Goal: Communication & Community: Answer question/provide support

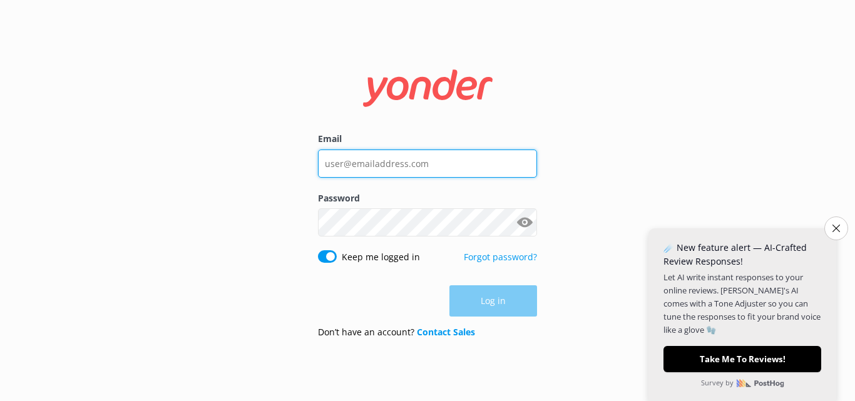
click at [366, 167] on input "Email" at bounding box center [427, 164] width 219 height 28
type input "[EMAIL_ADDRESS][DOMAIN_NAME]"
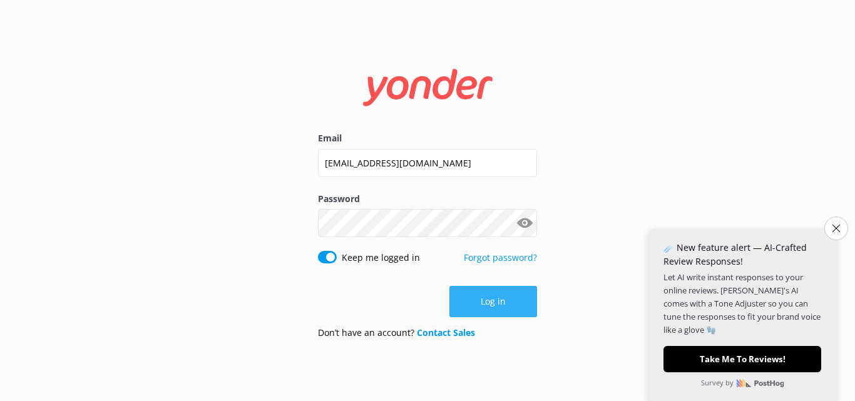
click at [497, 305] on button "Log in" at bounding box center [493, 301] width 88 height 31
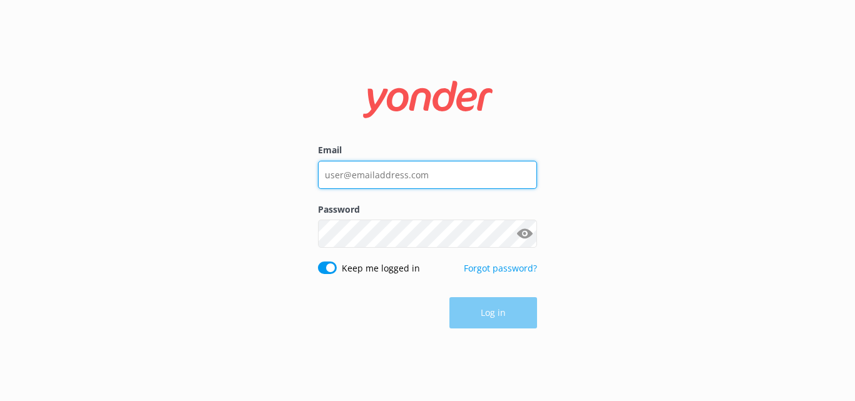
click at [394, 180] on input "Email" at bounding box center [427, 175] width 219 height 28
type input "[EMAIL_ADDRESS][DOMAIN_NAME]"
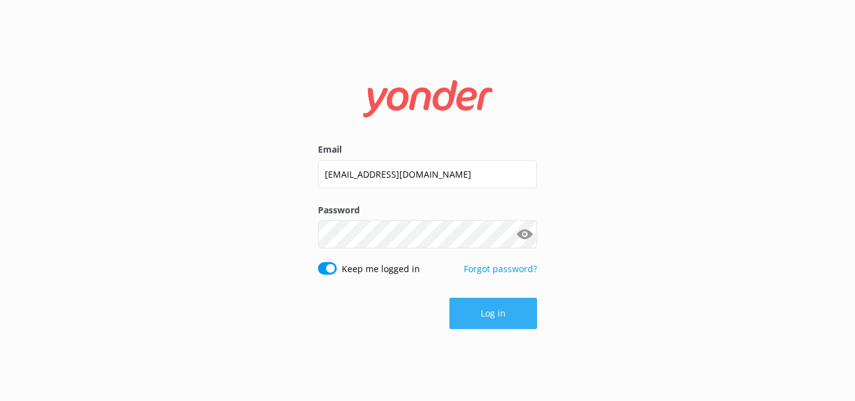
click at [466, 312] on button "Log in" at bounding box center [493, 313] width 88 height 31
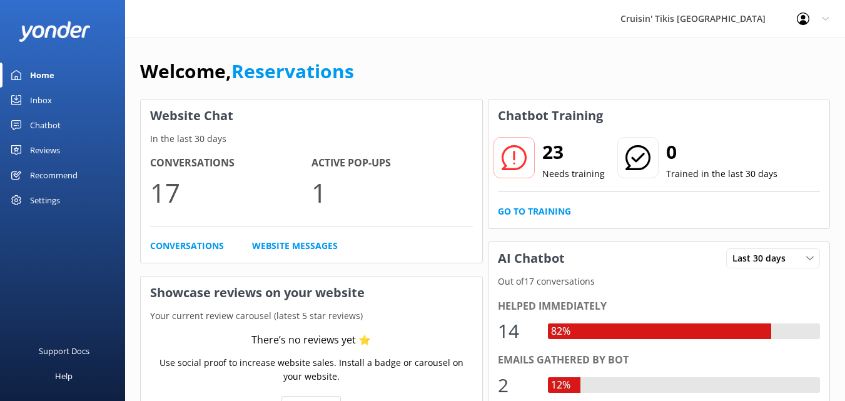
click at [37, 101] on div "Inbox" at bounding box center [41, 100] width 22 height 25
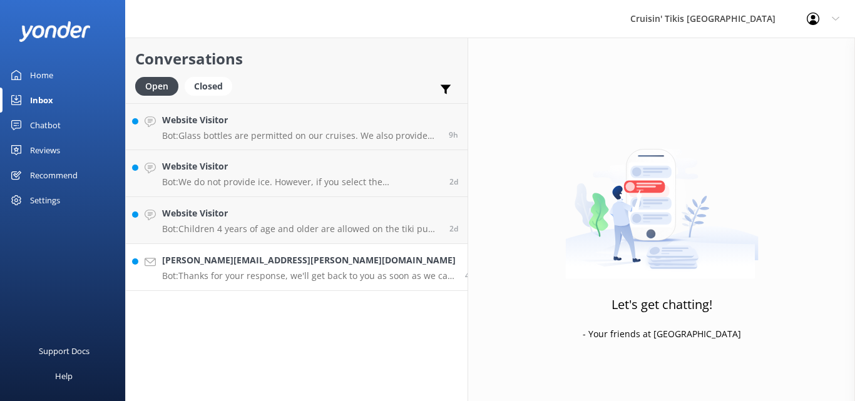
click at [214, 262] on h4 "[PERSON_NAME][EMAIL_ADDRESS][PERSON_NAME][DOMAIN_NAME]" at bounding box center [308, 260] width 293 height 14
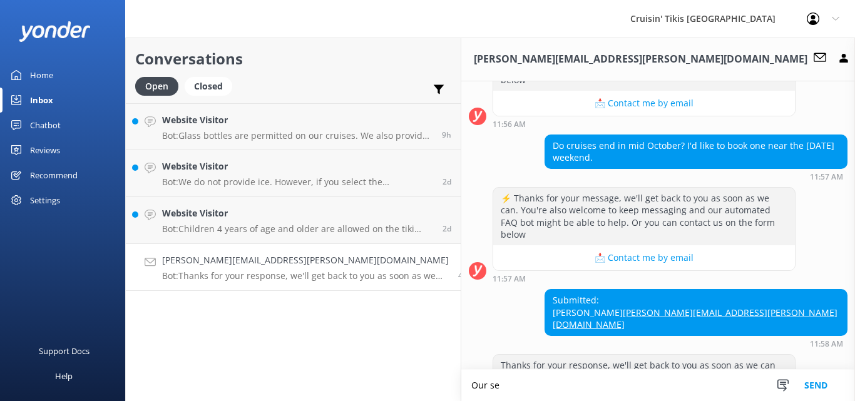
scroll to position [321, 0]
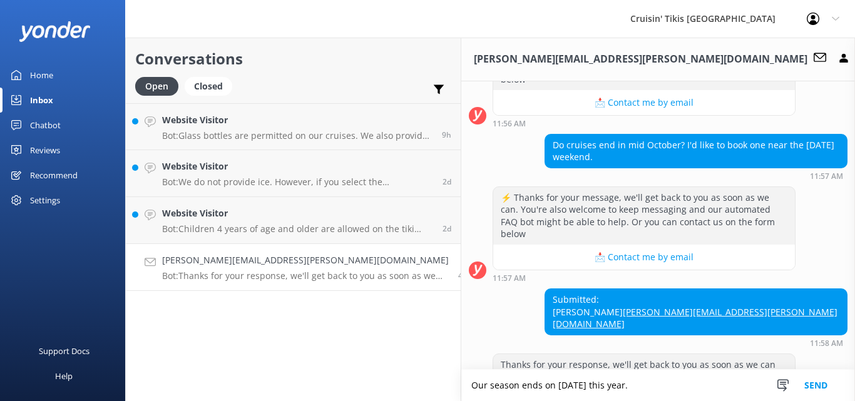
click at [461, 384] on textarea "Our season ends on [DATE] this year." at bounding box center [658, 385] width 394 height 31
click at [638, 384] on textarea "I'm sorry, but our season ends on [DATE] this year." at bounding box center [658, 385] width 394 height 31
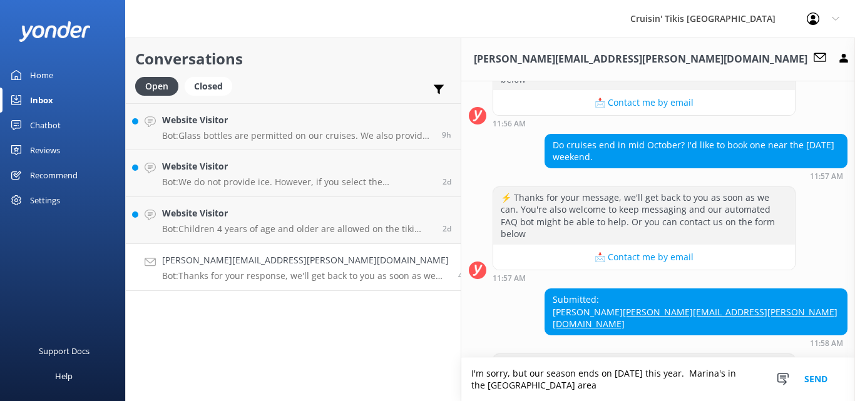
scroll to position [333, 0]
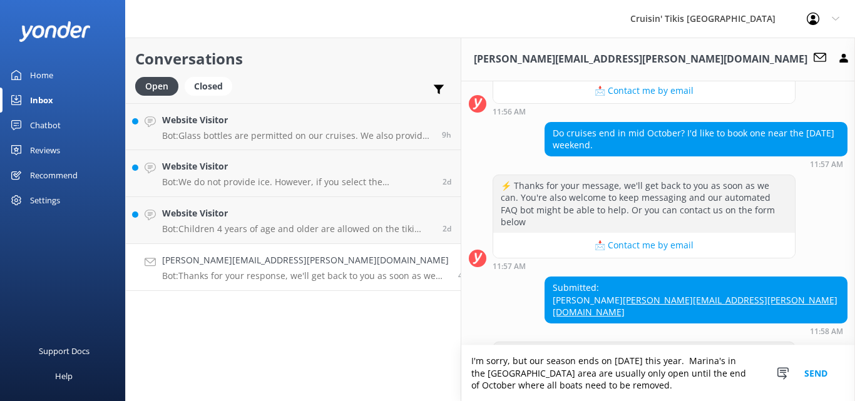
click at [461, 372] on textarea "I'm sorry, but our season ends on [DATE] this year. Marina's in the [GEOGRAPHIC…" at bounding box center [658, 373] width 394 height 56
click at [732, 384] on textarea "I'm sorry, our season ends on [DATE] this year. Marina's in the [GEOGRAPHIC_DAT…" at bounding box center [658, 373] width 394 height 56
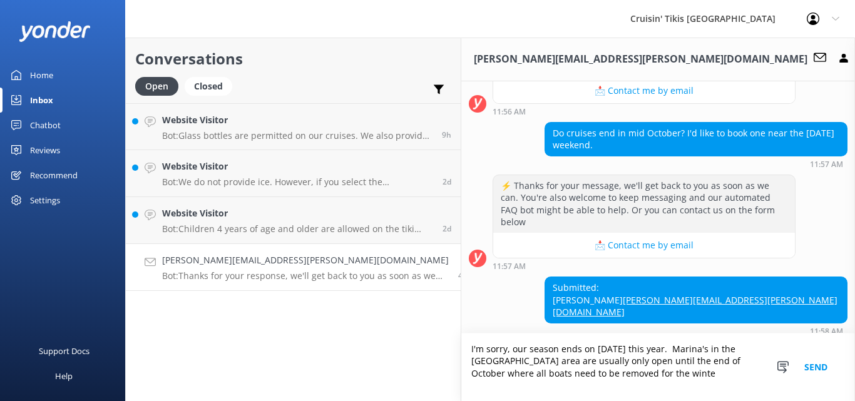
scroll to position [345, 0]
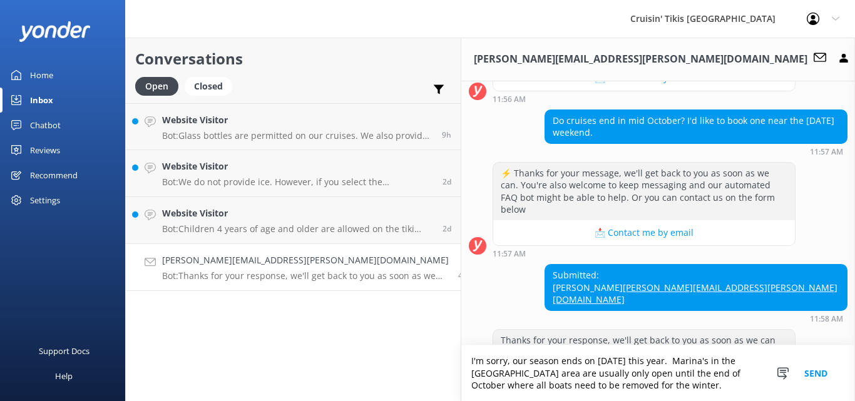
type textarea "I'm sorry, our season ends on [DATE] this year. Marina's in the [GEOGRAPHIC_DAT…"
click at [814, 374] on button "Send" at bounding box center [815, 373] width 47 height 56
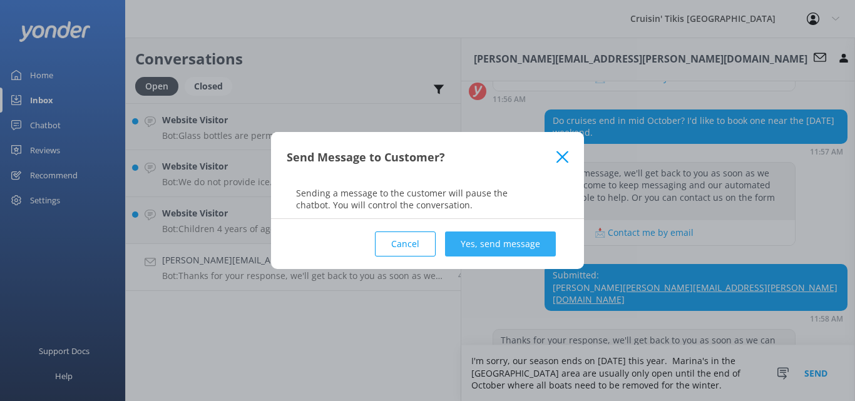
click at [486, 248] on button "Yes, send message" at bounding box center [500, 244] width 111 height 25
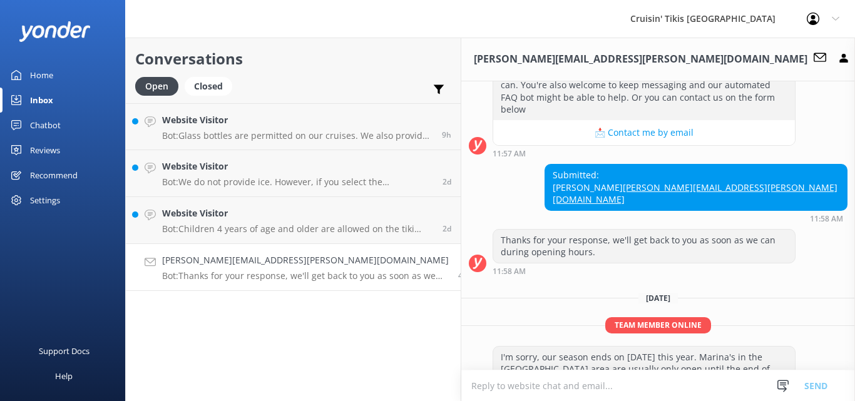
scroll to position [450, 0]
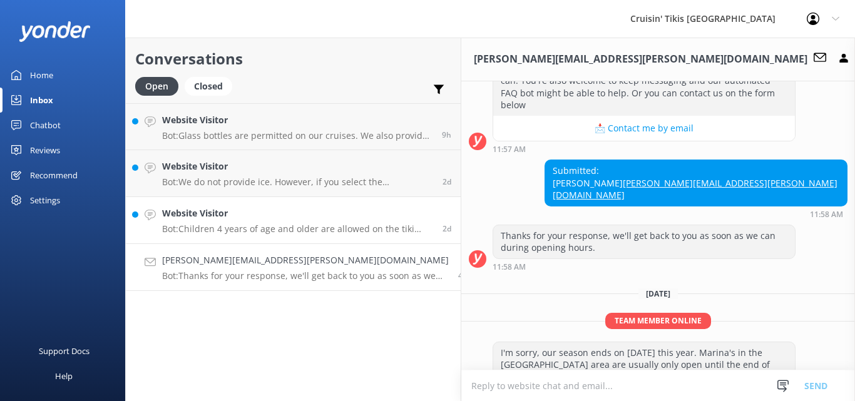
click at [257, 219] on h4 "Website Visitor" at bounding box center [297, 214] width 271 height 14
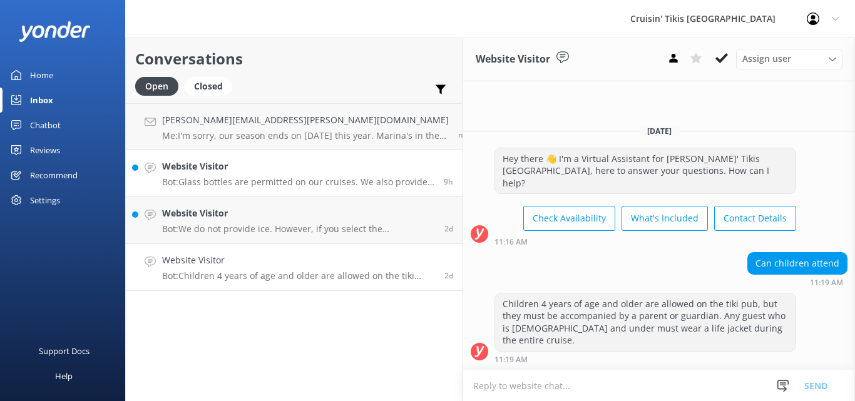
click at [230, 170] on h4 "Website Visitor" at bounding box center [298, 167] width 272 height 14
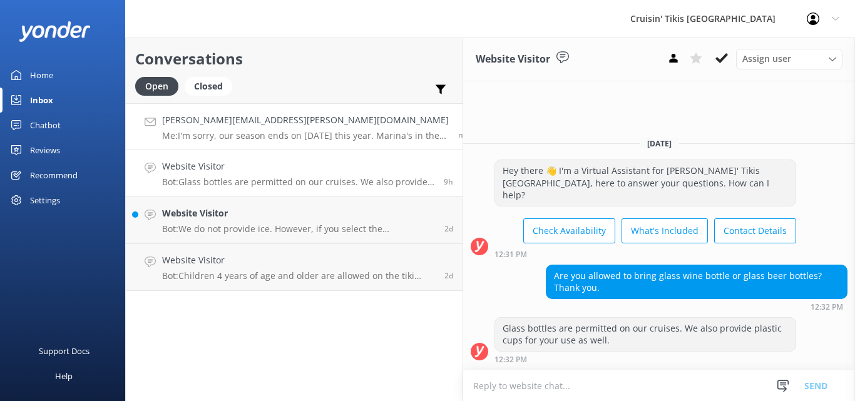
click at [242, 130] on div "[PERSON_NAME][EMAIL_ADDRESS][PERSON_NAME][DOMAIN_NAME] Me: I'm sorry, our seaso…" at bounding box center [305, 126] width 287 height 27
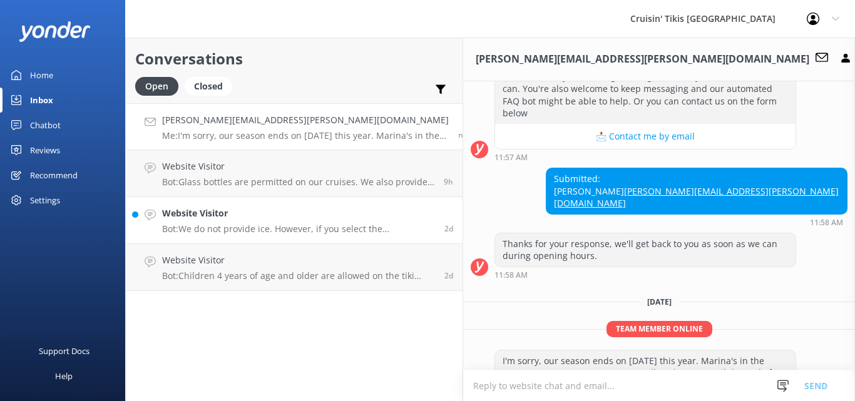
scroll to position [450, 0]
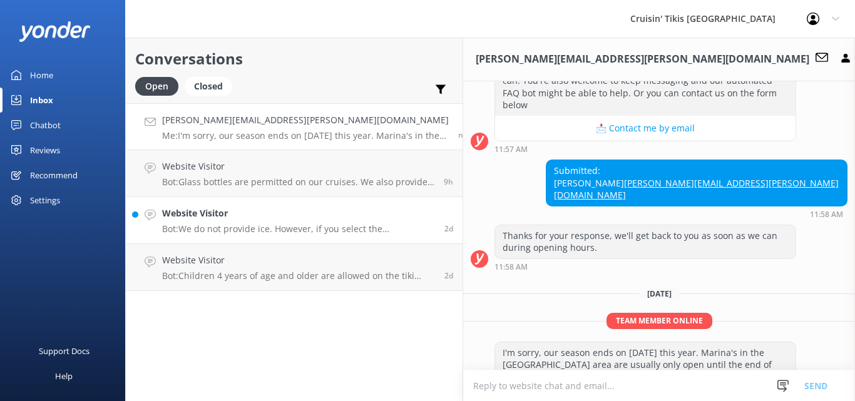
click at [214, 215] on h4 "Website Visitor" at bounding box center [298, 214] width 273 height 14
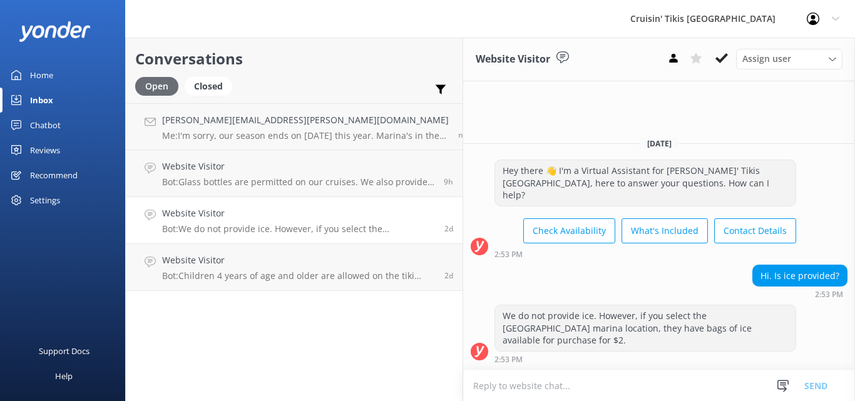
click at [164, 89] on div "Open" at bounding box center [156, 86] width 43 height 19
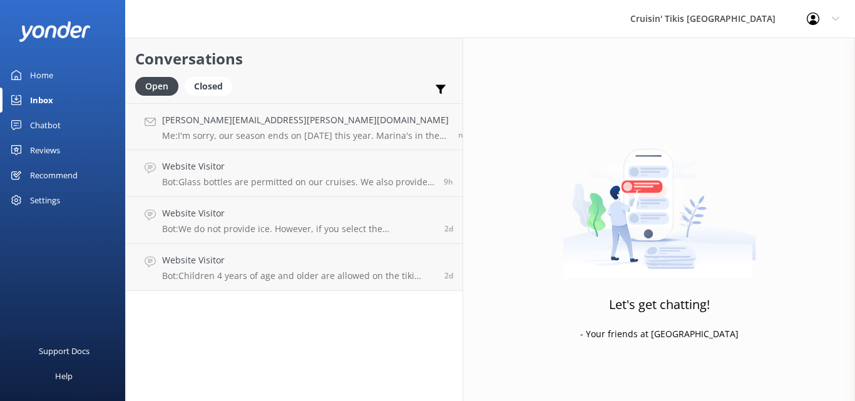
click at [50, 99] on div "Inbox" at bounding box center [41, 100] width 23 height 25
